Goal: Task Accomplishment & Management: Use online tool/utility

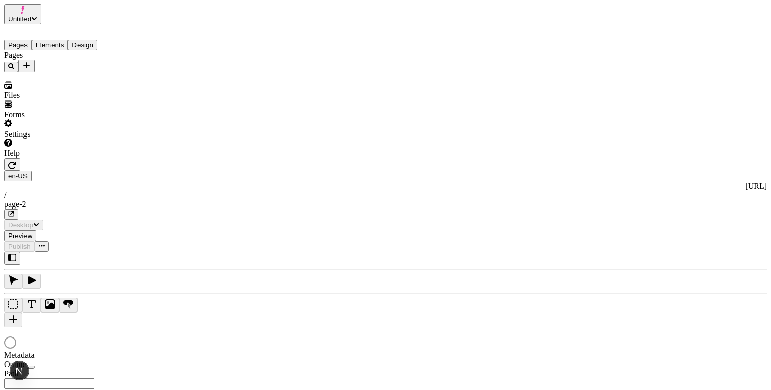
type input "/page-2"
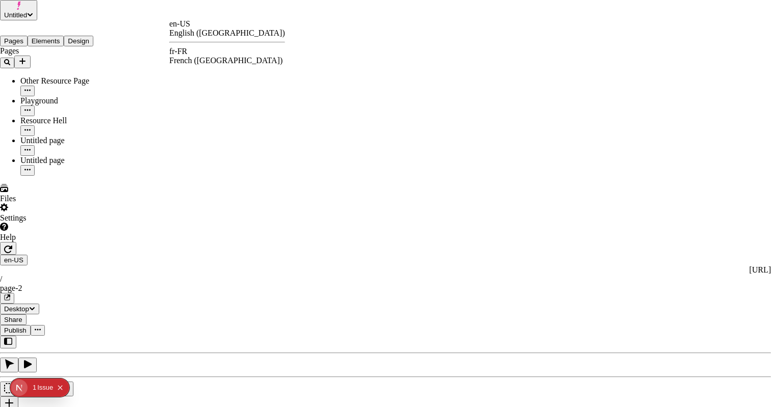
click at [195, 56] on div "fr-FR" at bounding box center [227, 51] width 116 height 9
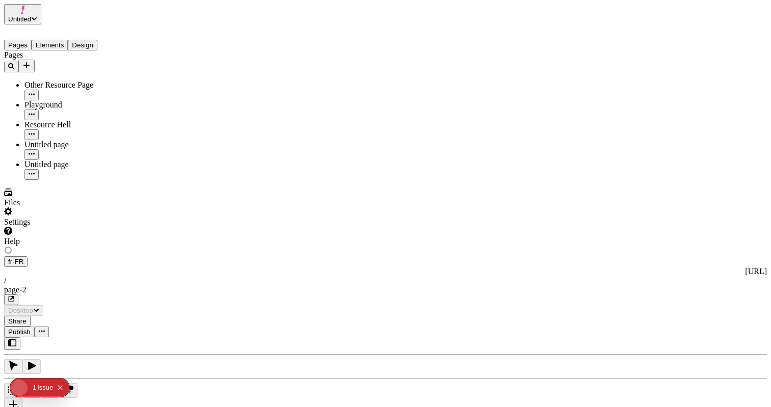
type input "/page-2"
click at [130, 340] on div "J" at bounding box center [385, 382] width 763 height 85
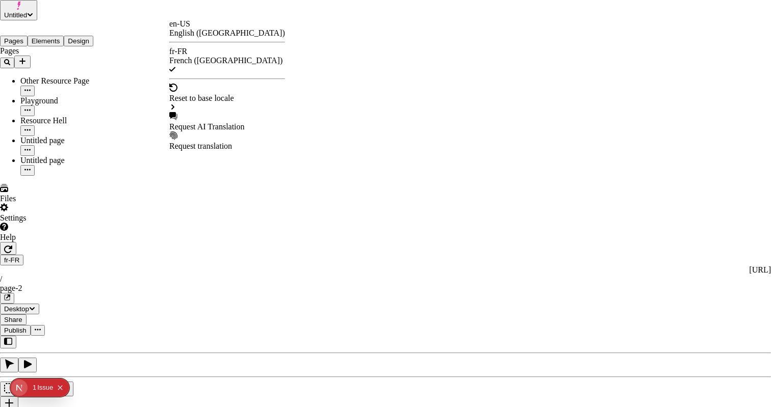
click at [232, 122] on div "Request AI Translation" at bounding box center [227, 126] width 116 height 9
drag, startPoint x: 357, startPoint y: 144, endPoint x: 333, endPoint y: 94, distance: 55.6
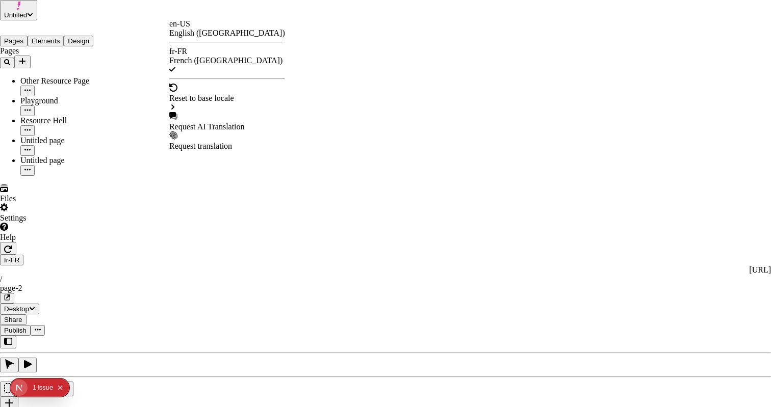
drag, startPoint x: 333, startPoint y: 89, endPoint x: 367, endPoint y: 141, distance: 61.9
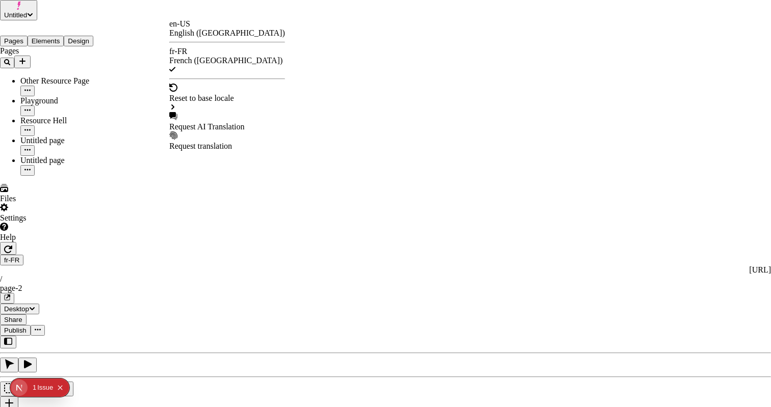
checkbox input "true"
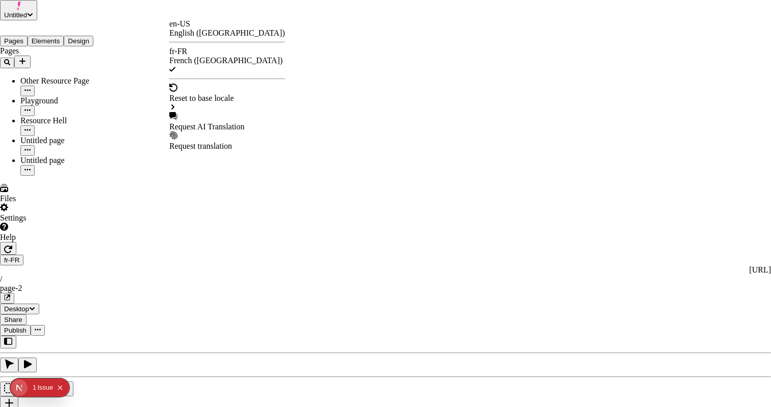
checkbox input "true"
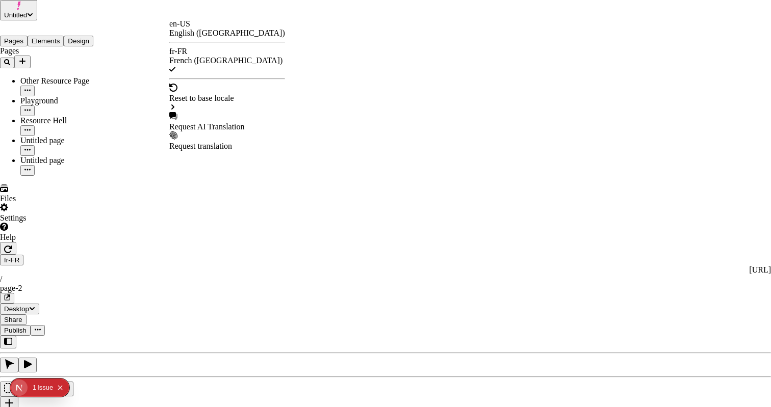
checkbox input "false"
checkbox input "true"
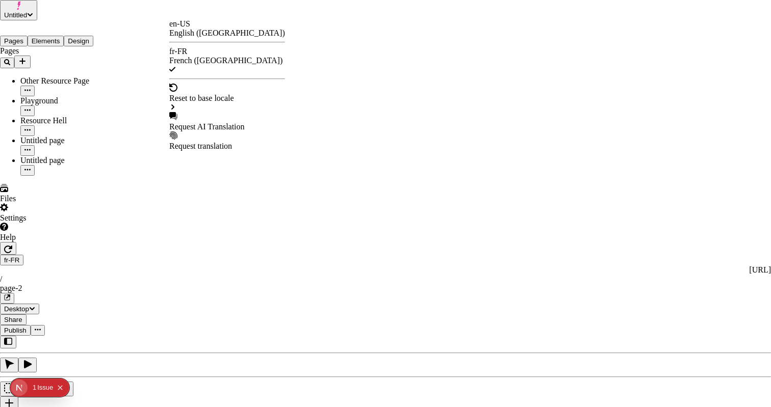
checkbox input "true"
checkbox input "false"
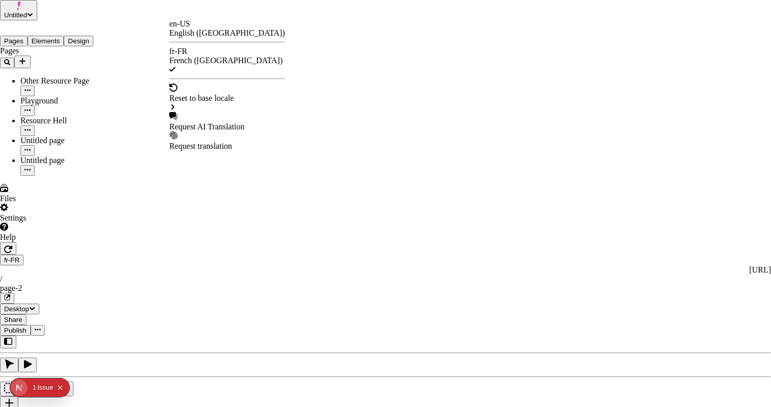
checkbox input "true"
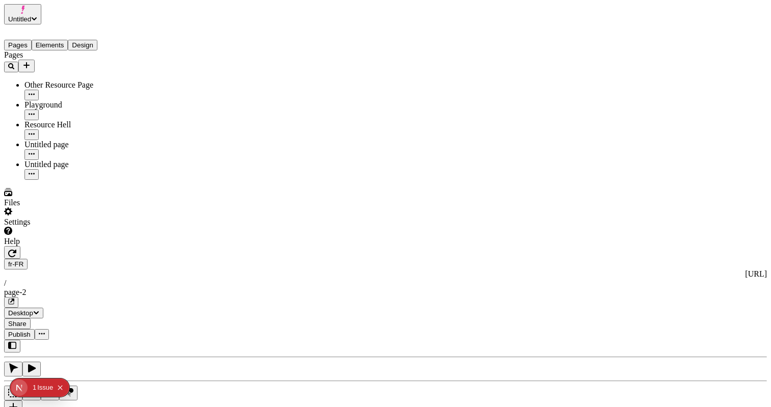
scroll to position [0, 94]
click at [31, 331] on span "Publish" at bounding box center [19, 335] width 22 height 8
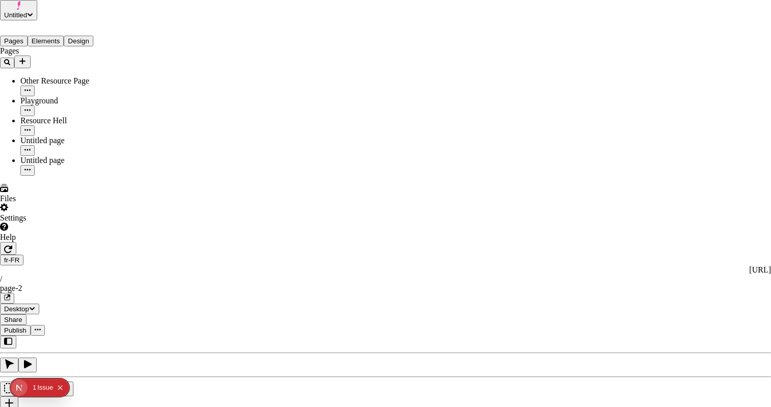
drag, startPoint x: 455, startPoint y: 123, endPoint x: 457, endPoint y: 284, distance: 161.1
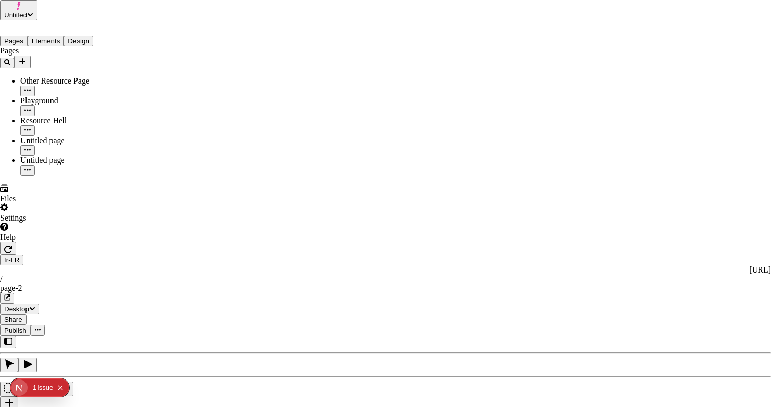
drag, startPoint x: 441, startPoint y: 124, endPoint x: 441, endPoint y: 256, distance: 132.5
drag, startPoint x: 370, startPoint y: 156, endPoint x: 441, endPoint y: 236, distance: 107.6
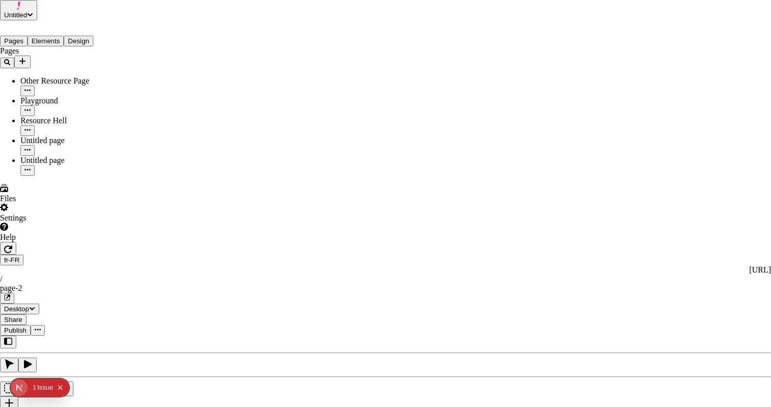
drag, startPoint x: 441, startPoint y: 236, endPoint x: 449, endPoint y: 243, distance: 9.7
drag, startPoint x: 448, startPoint y: 239, endPoint x: 379, endPoint y: 146, distance: 115.5
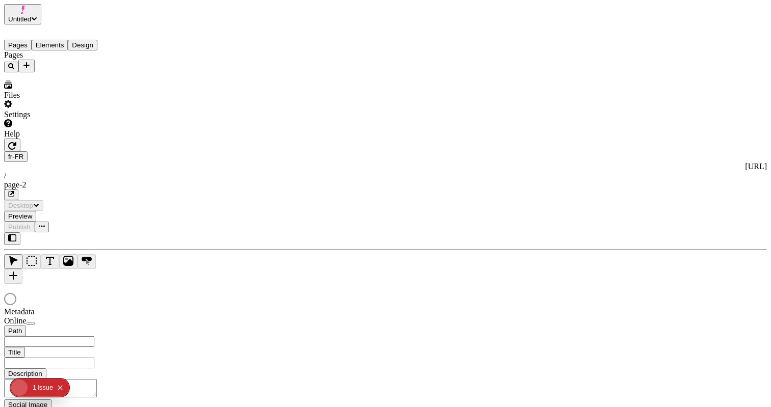
type input "/page-2"
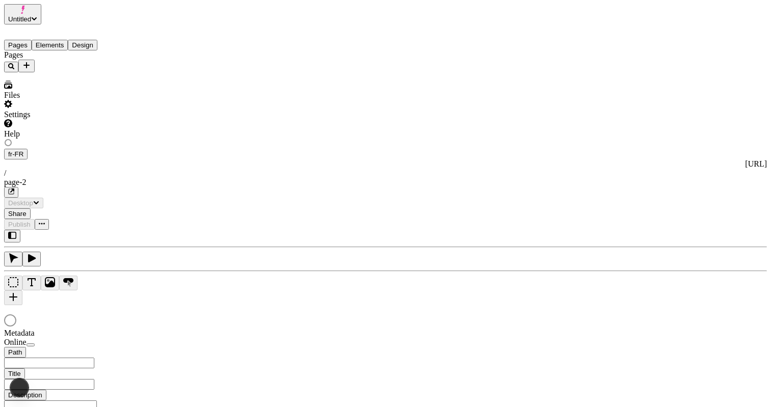
type input "/page-2"
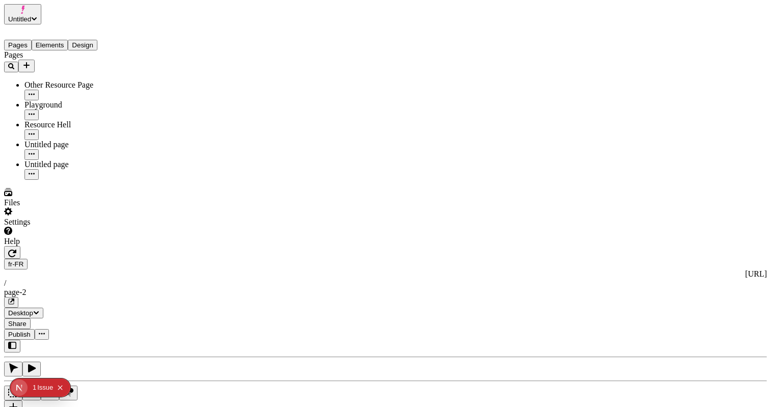
click at [110, 180] on div "Pages Other Resource Page Playground Resource Hell Untitled page Untitled page" at bounding box center [65, 114] width 122 height 129
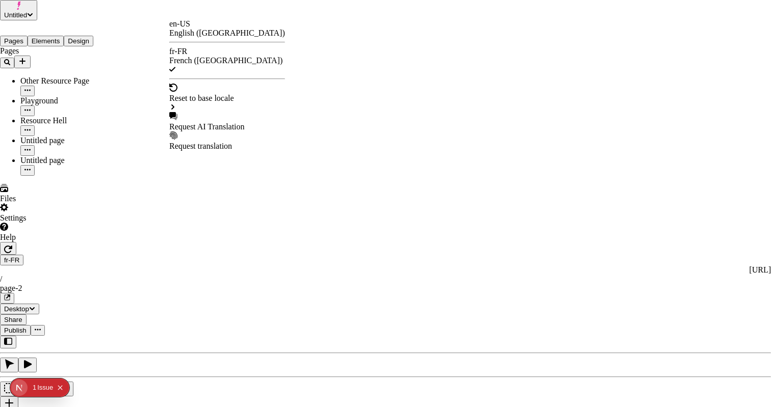
click at [239, 112] on div "Request AI Translation" at bounding box center [227, 121] width 116 height 19
checkbox input "true"
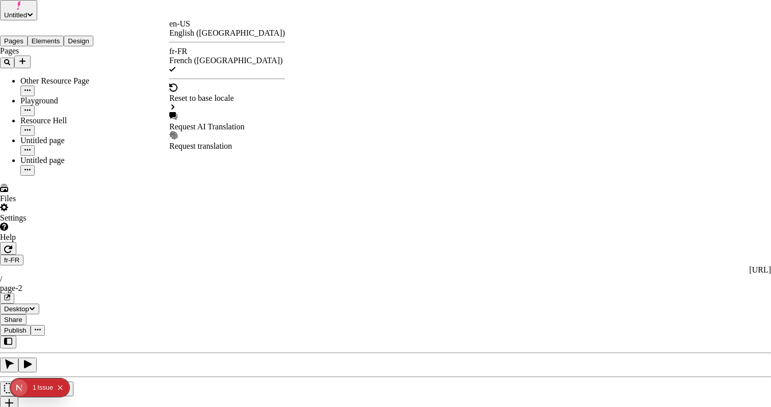
checkbox input "true"
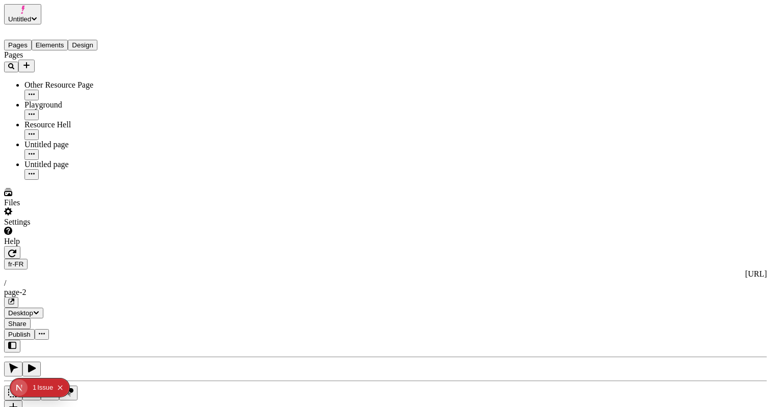
click at [31, 331] on span "Publish" at bounding box center [19, 335] width 22 height 8
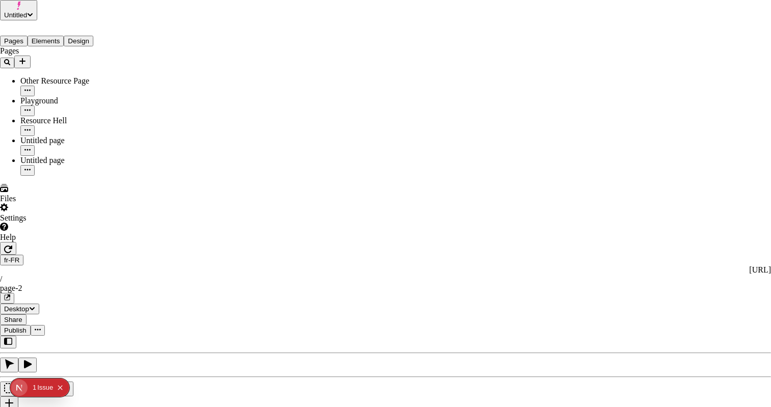
drag, startPoint x: 463, startPoint y: 199, endPoint x: 430, endPoint y: 163, distance: 48.7
